Goal: Information Seeking & Learning: Learn about a topic

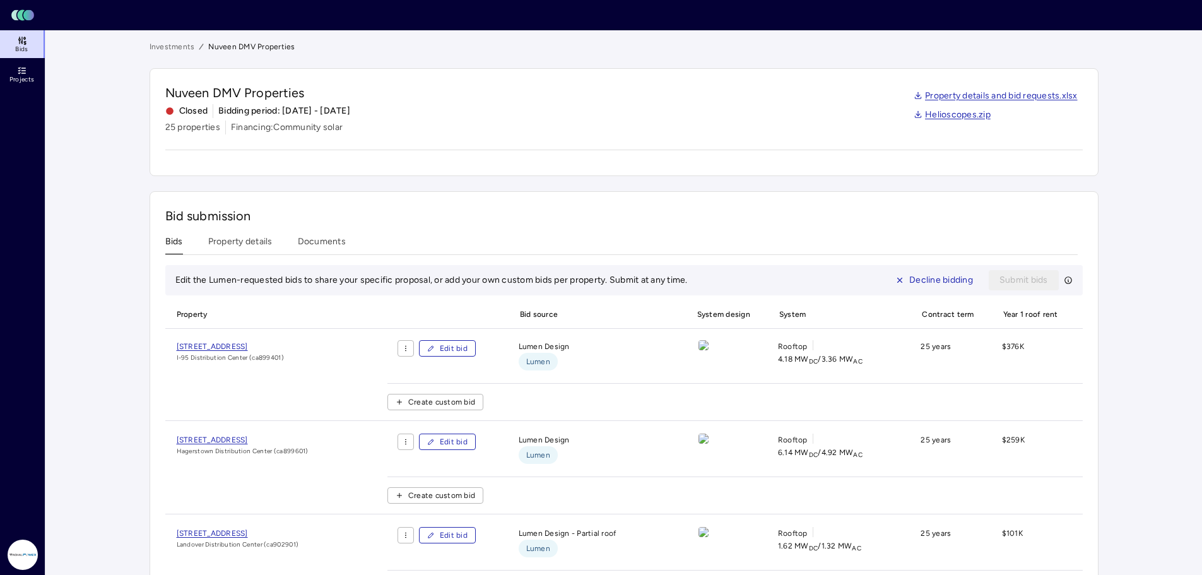
click at [177, 47] on link "Investments" at bounding box center [172, 46] width 45 height 13
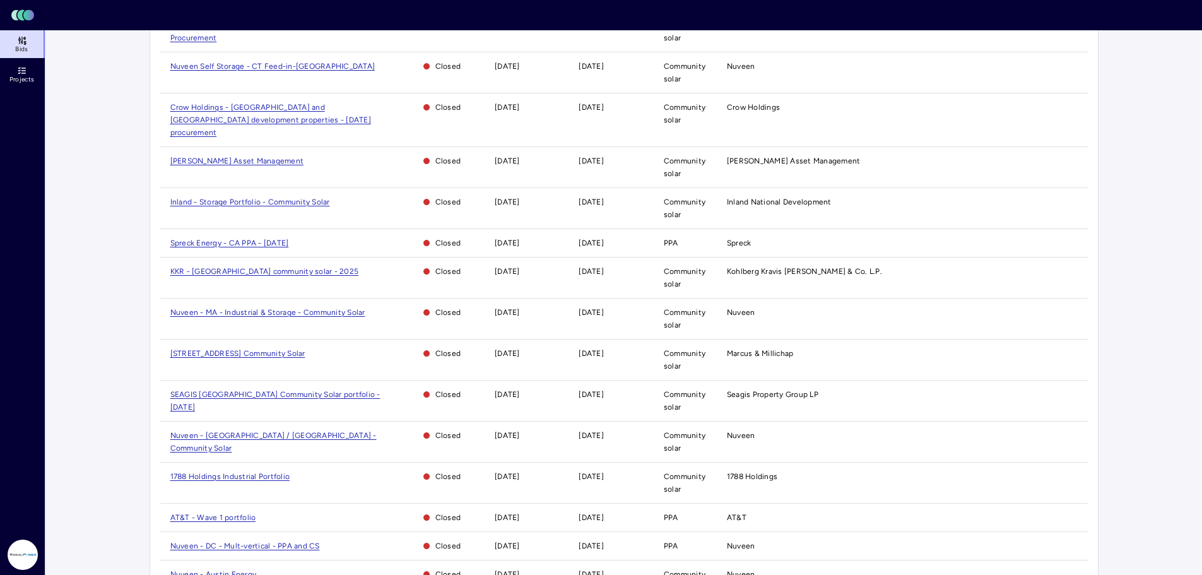
scroll to position [588, 0]
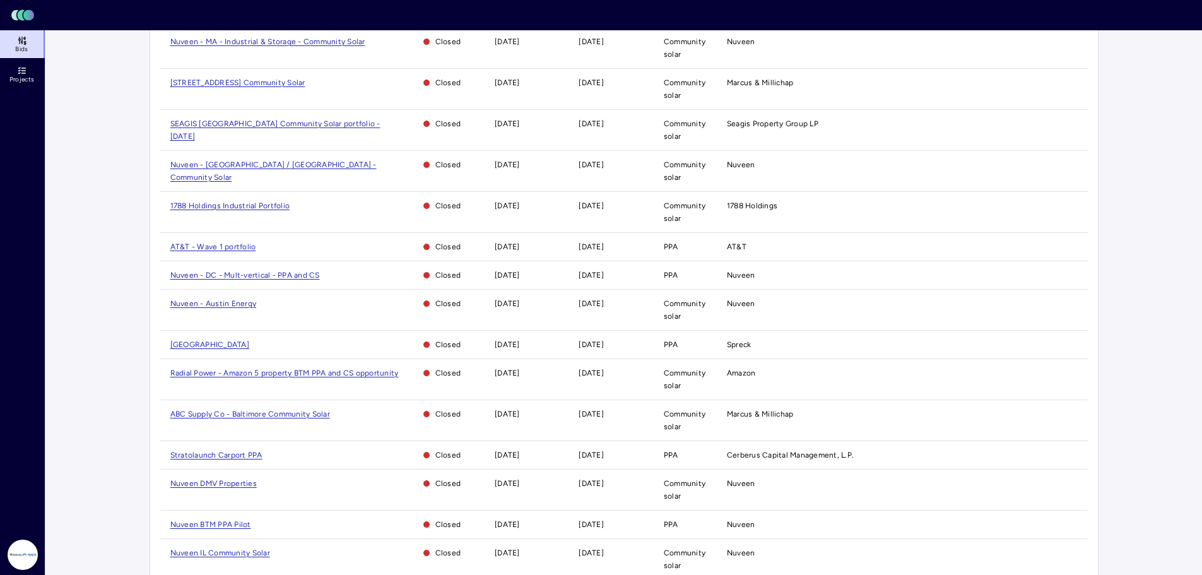
click at [233, 479] on span "Nuveen DMV Properties" at bounding box center [213, 483] width 86 height 9
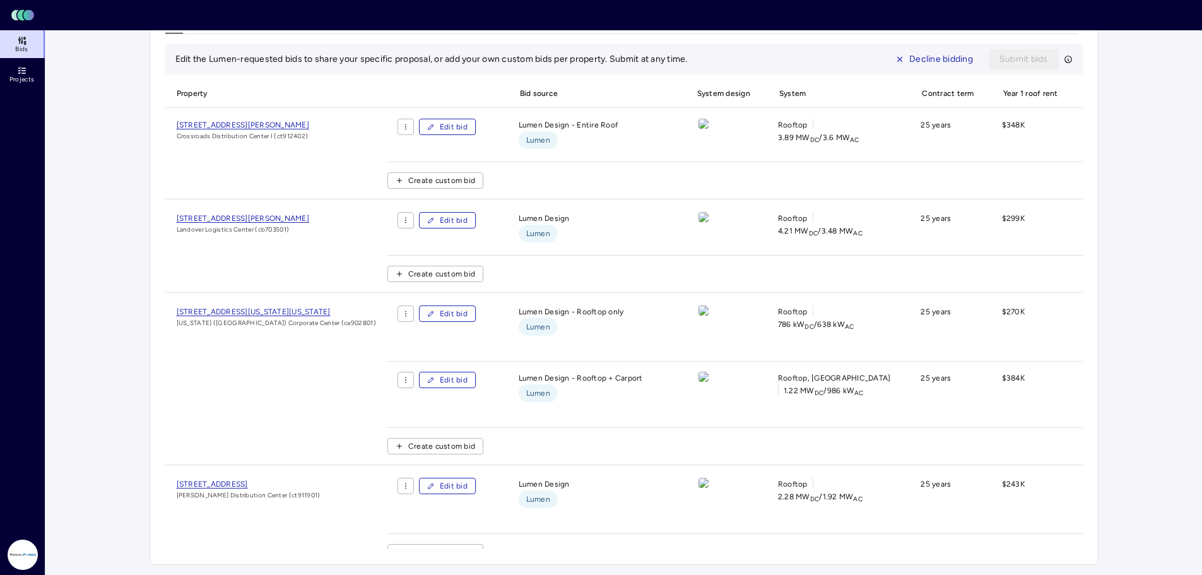
scroll to position [336, 0]
click at [292, 314] on span "[STREET_ADDRESS][US_STATE][US_STATE]" at bounding box center [254, 309] width 154 height 9
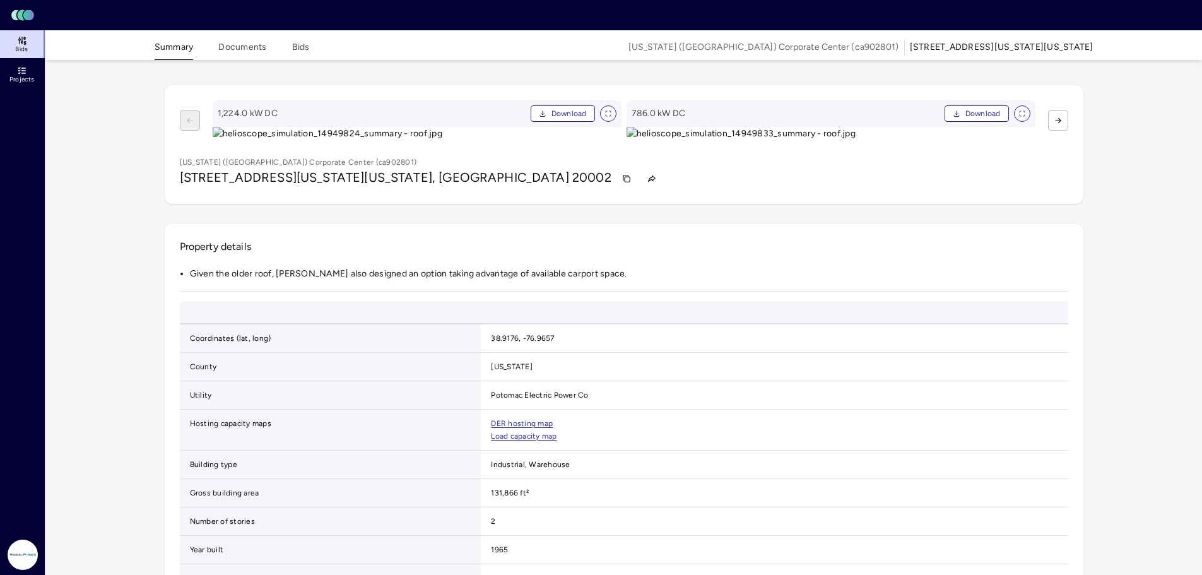
click at [302, 52] on button "Bids" at bounding box center [301, 50] width 18 height 20
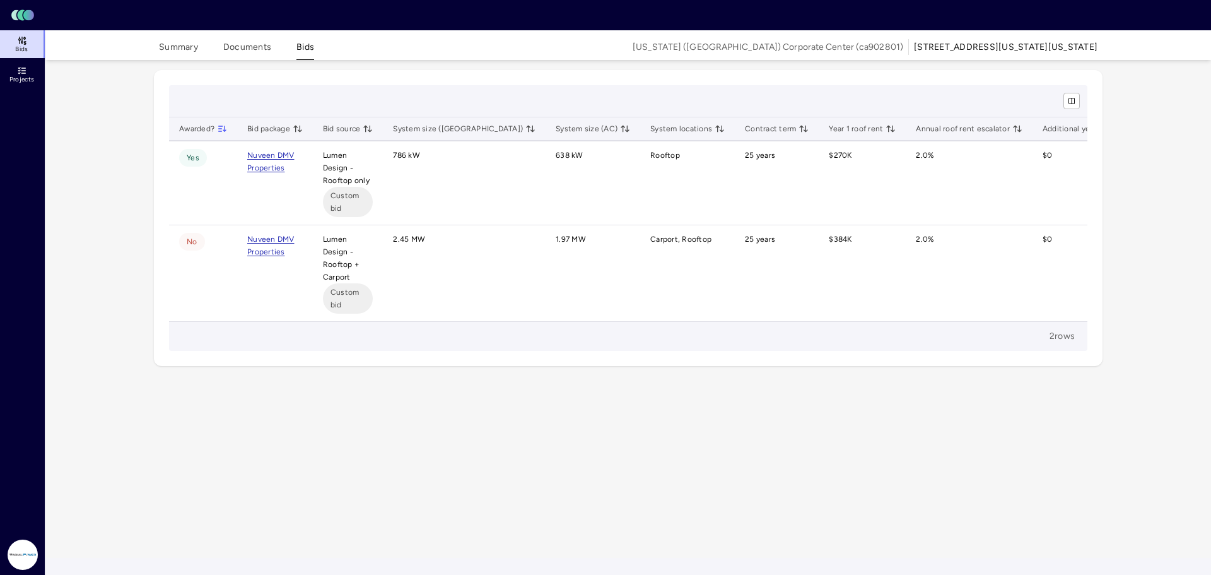
click at [309, 46] on button "Bids" at bounding box center [305, 50] width 18 height 20
click at [248, 44] on button "Documents" at bounding box center [247, 50] width 48 height 20
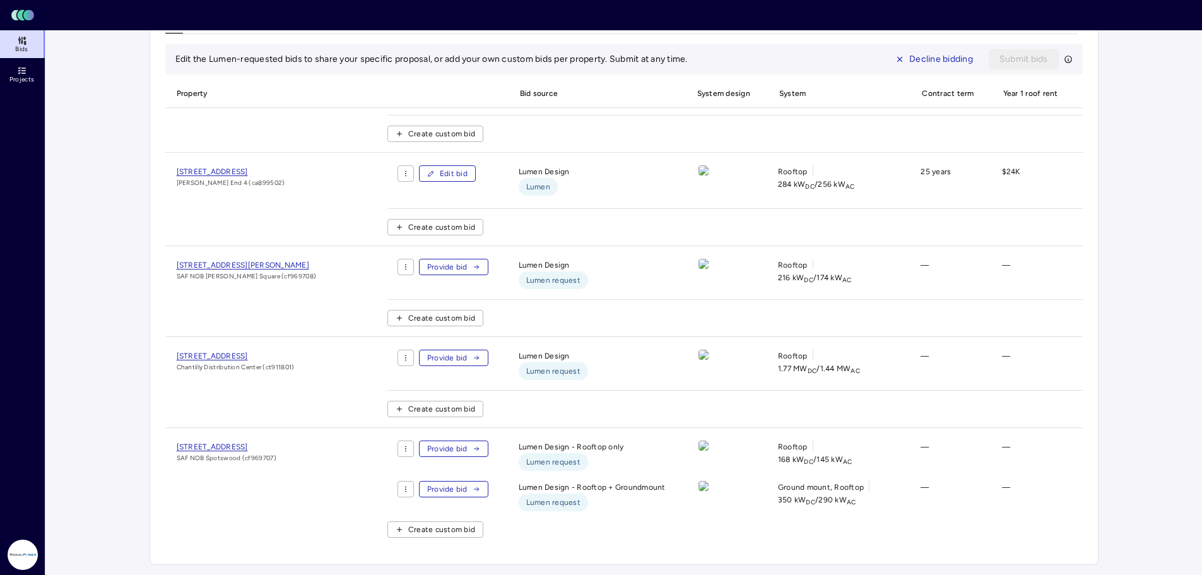
scroll to position [922, 0]
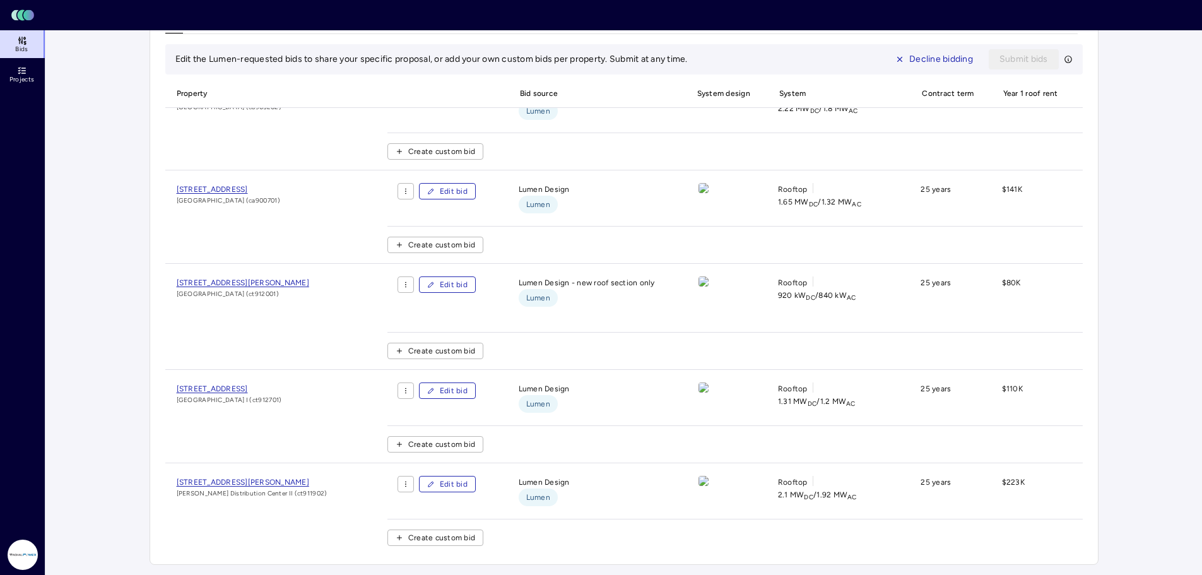
click at [264, 287] on span "[STREET_ADDRESS][PERSON_NAME]" at bounding box center [243, 282] width 132 height 9
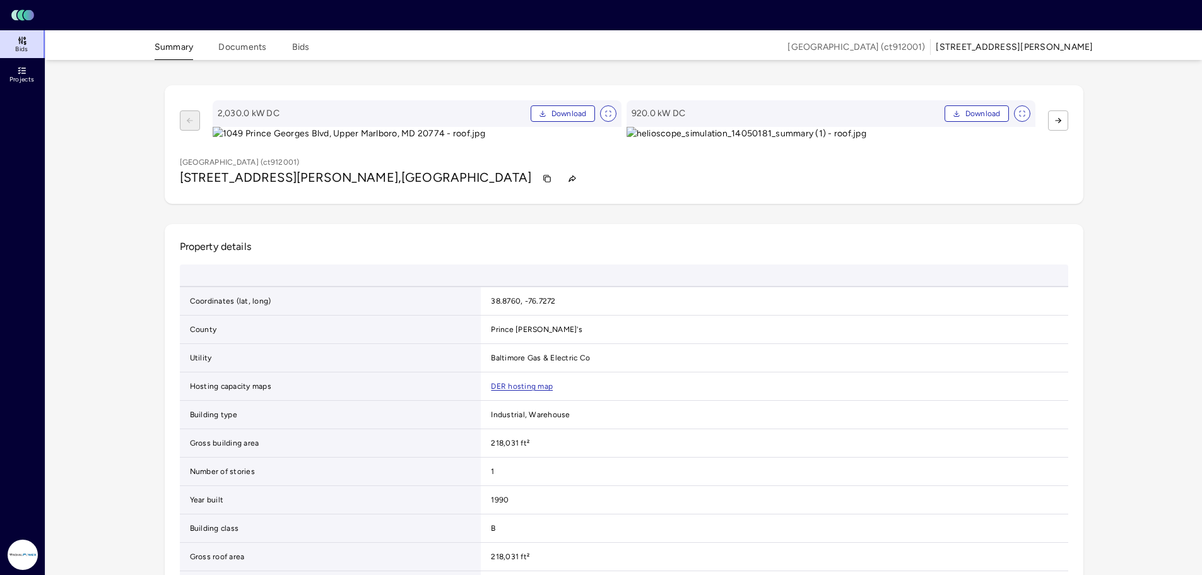
click at [300, 52] on button "Bids" at bounding box center [301, 50] width 18 height 20
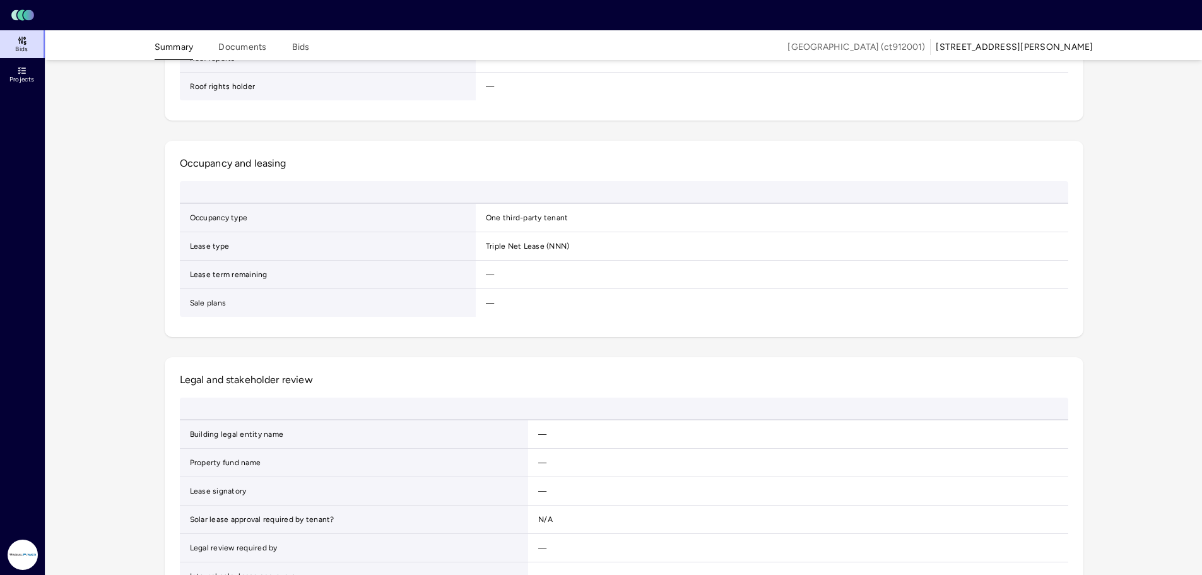
scroll to position [378, 0]
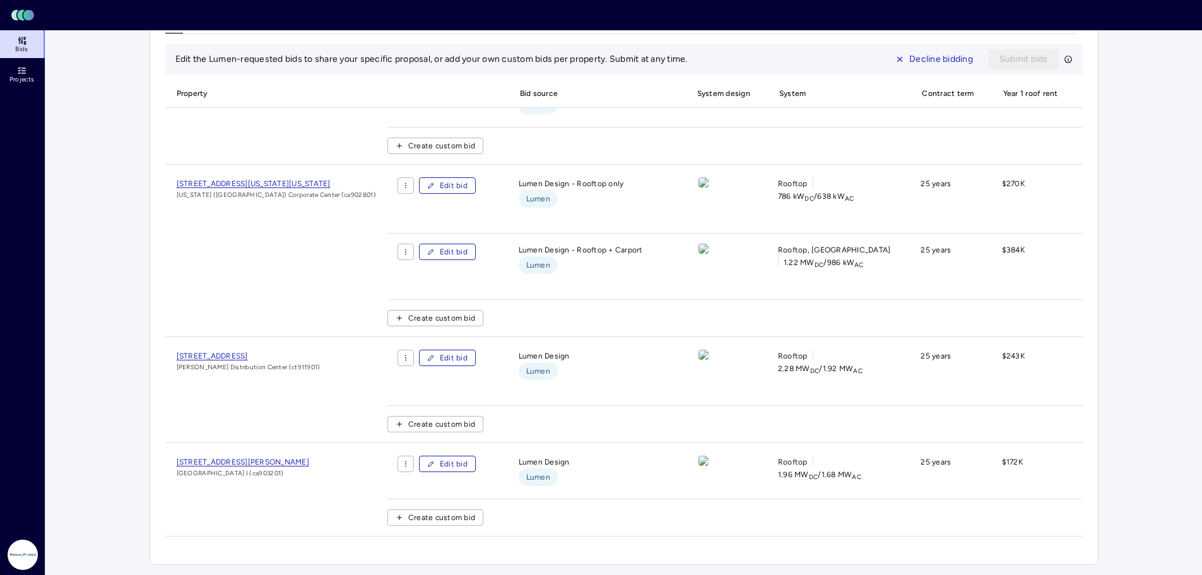
scroll to position [720, 0]
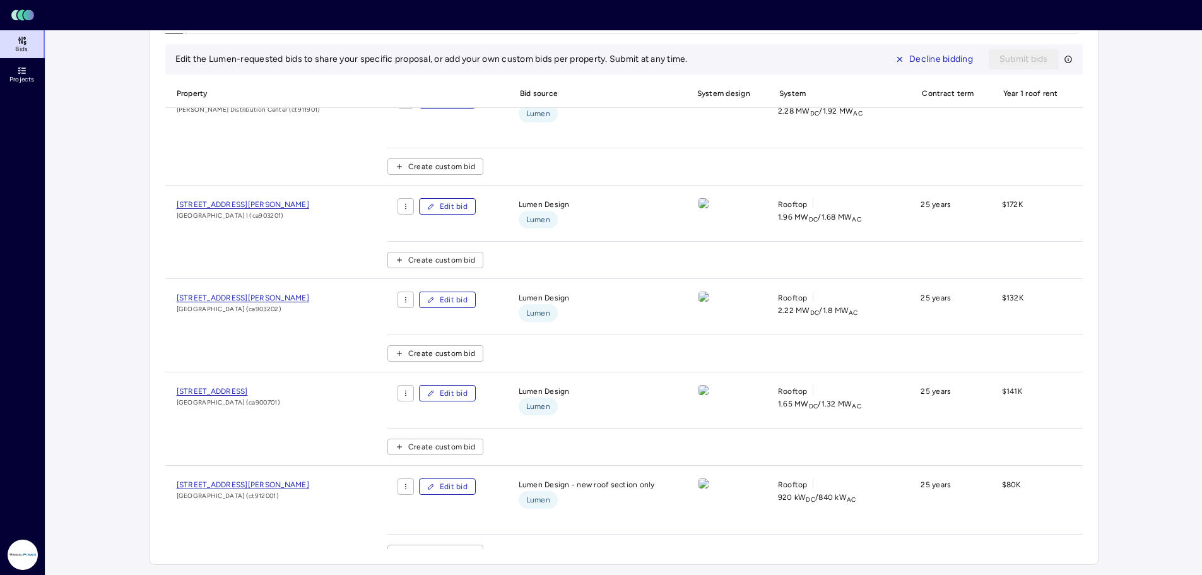
click at [244, 396] on span "[STREET_ADDRESS]" at bounding box center [212, 391] width 71 height 9
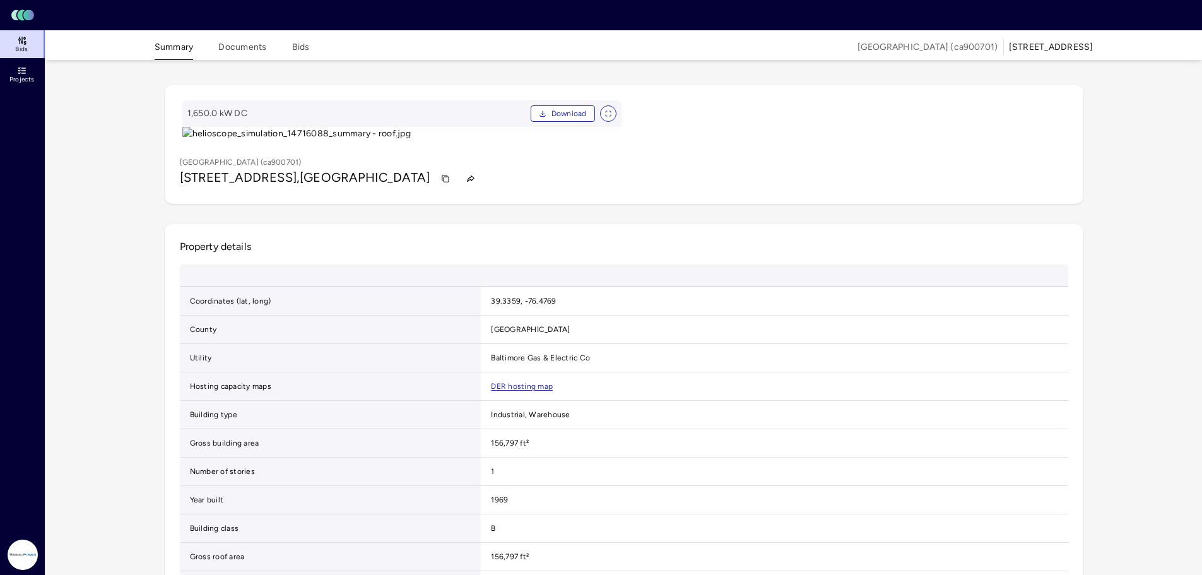
click at [295, 43] on button "Bids" at bounding box center [301, 50] width 18 height 20
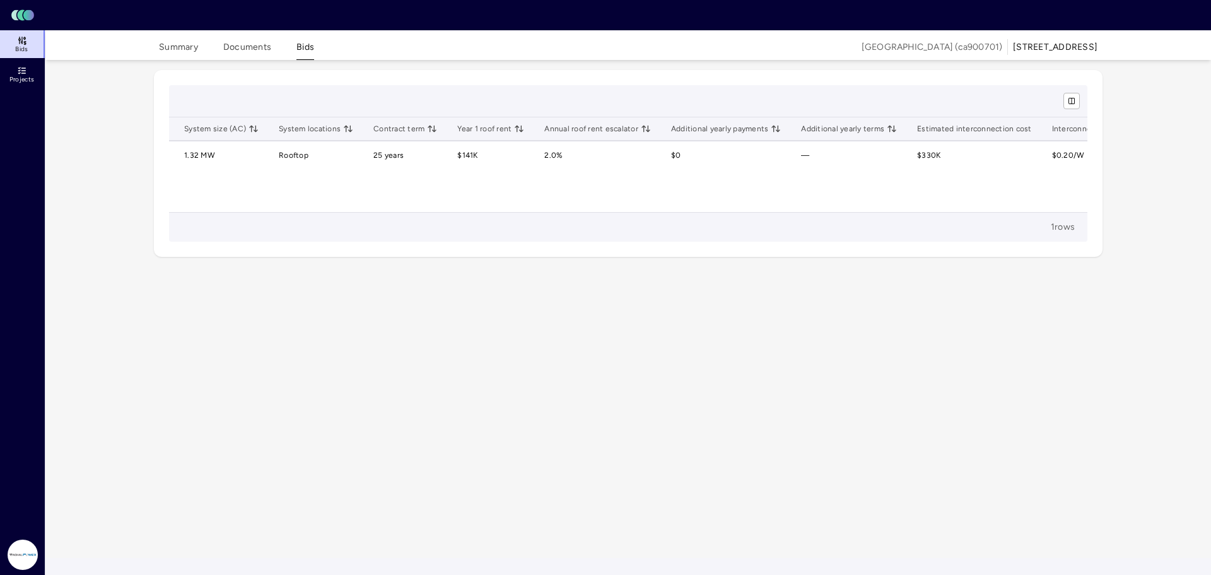
scroll to position [0, 368]
